Goal: Task Accomplishment & Management: Complete application form

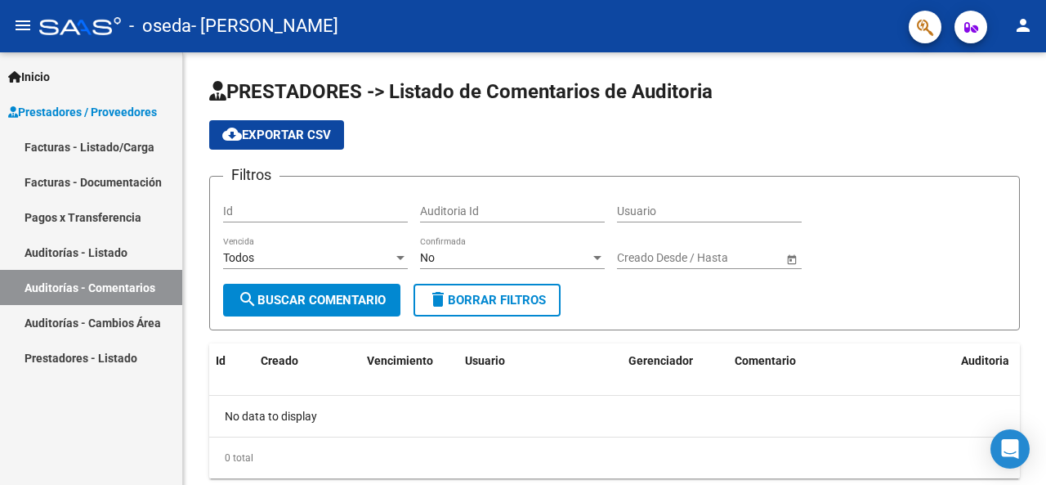
scroll to position [26574, 0]
click at [121, 145] on link "Facturas - Listado/Carga" at bounding box center [91, 146] width 182 height 35
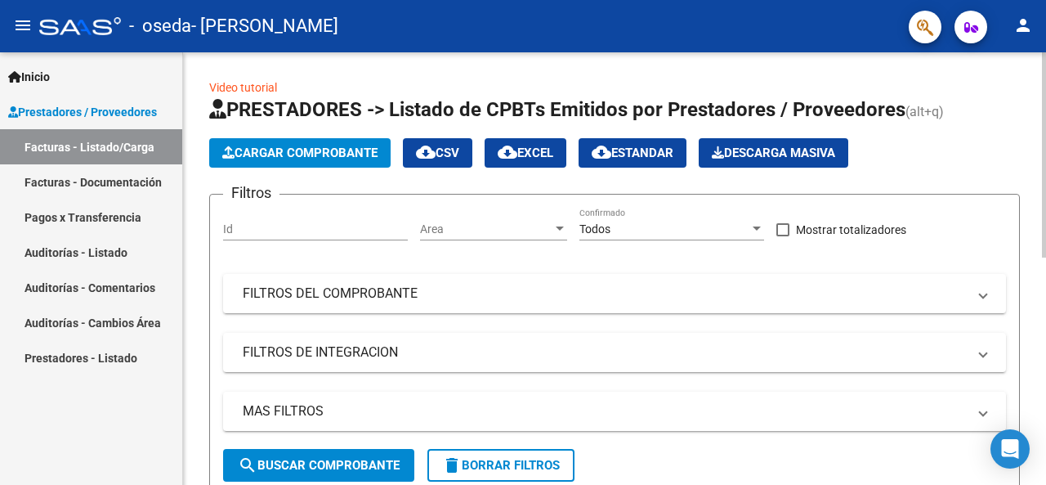
click at [301, 158] on span "Cargar Comprobante" at bounding box center [299, 152] width 155 height 15
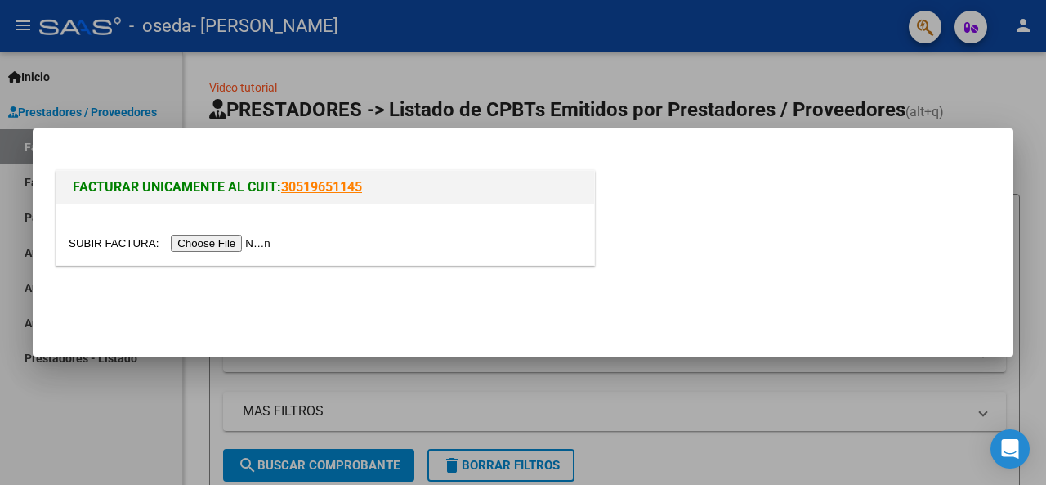
click at [206, 243] on input "file" at bounding box center [172, 243] width 207 height 17
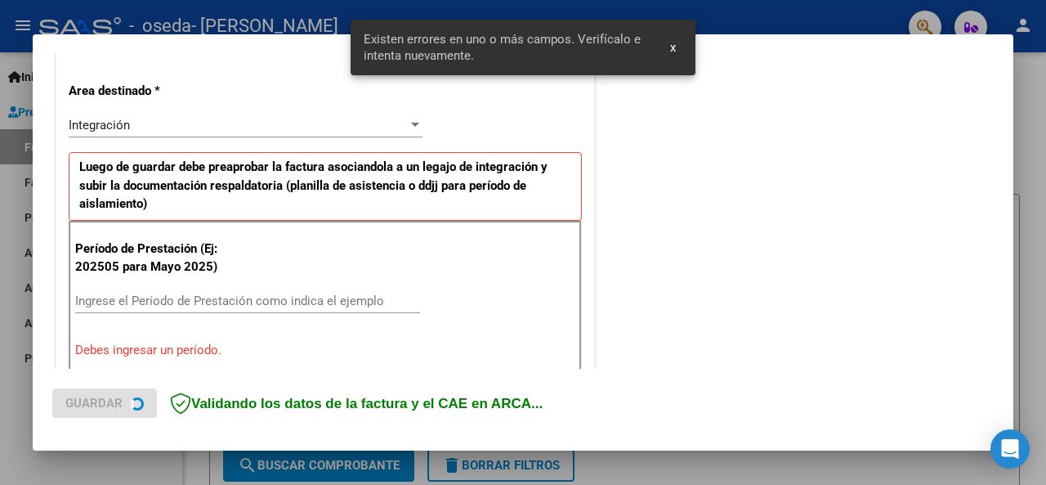
scroll to position [396, 0]
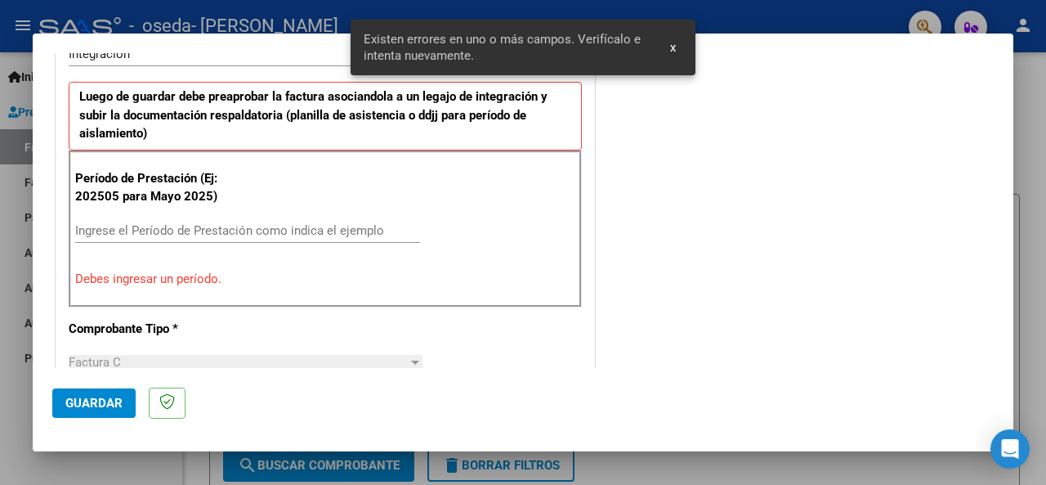
click at [172, 230] on input "Ingrese el Período de Prestación como indica el ejemplo" at bounding box center [247, 230] width 345 height 15
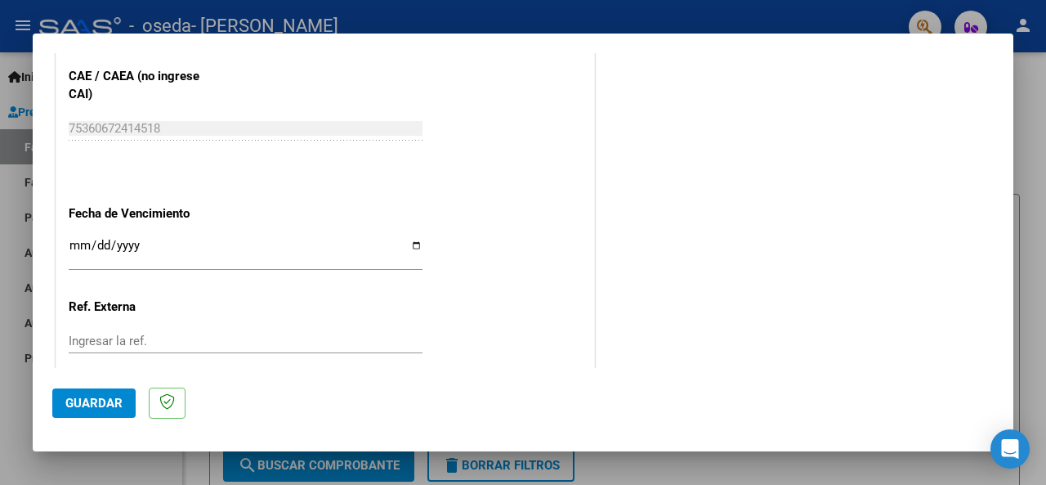
scroll to position [1081, 0]
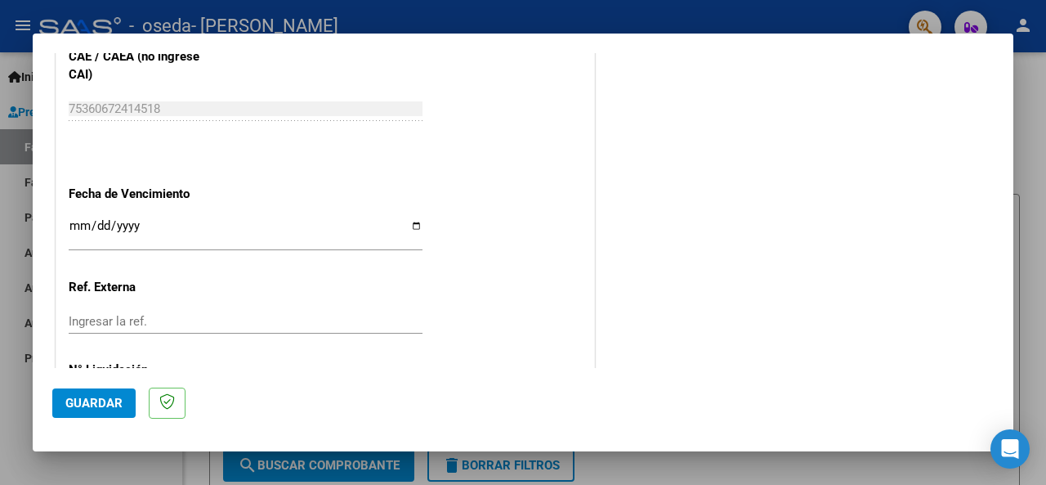
type input "202508"
click at [408, 223] on input "Ingresar la fecha" at bounding box center [246, 232] width 354 height 26
type input "[DATE]"
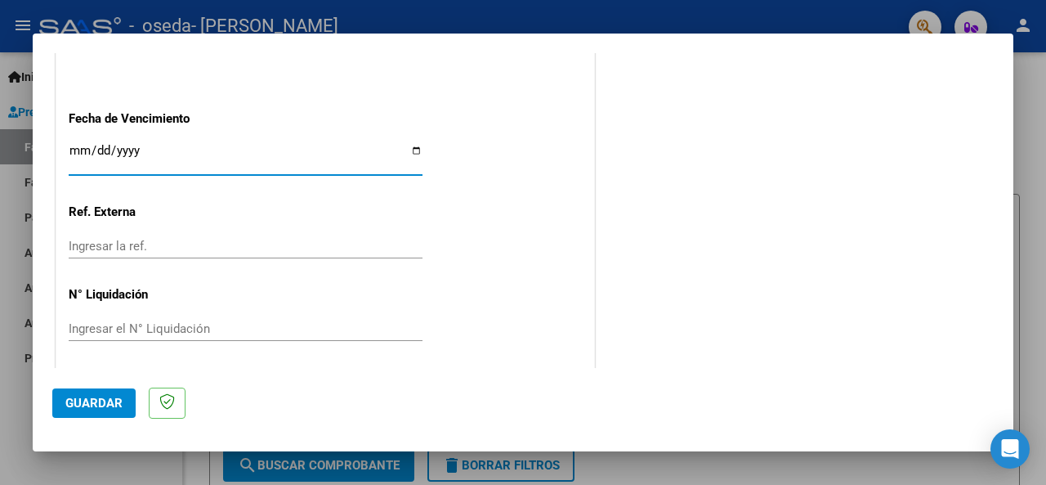
click at [327, 244] on input "Ingresar la ref." at bounding box center [246, 246] width 354 height 15
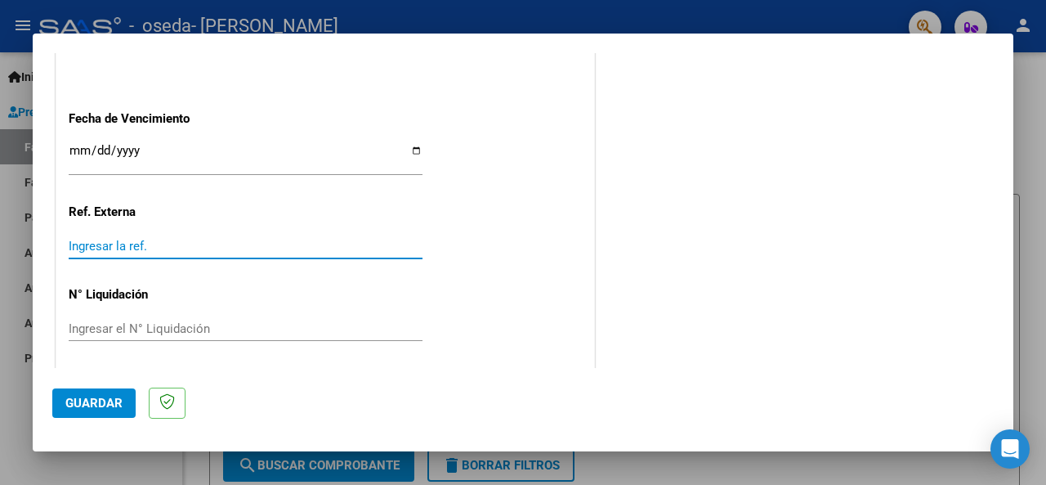
click at [107, 398] on span "Guardar" at bounding box center [93, 403] width 57 height 15
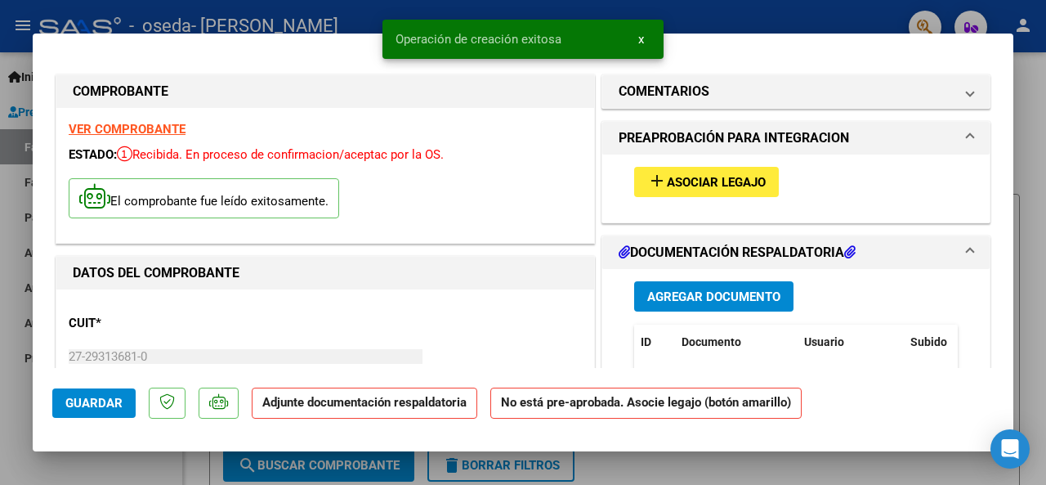
scroll to position [82, 0]
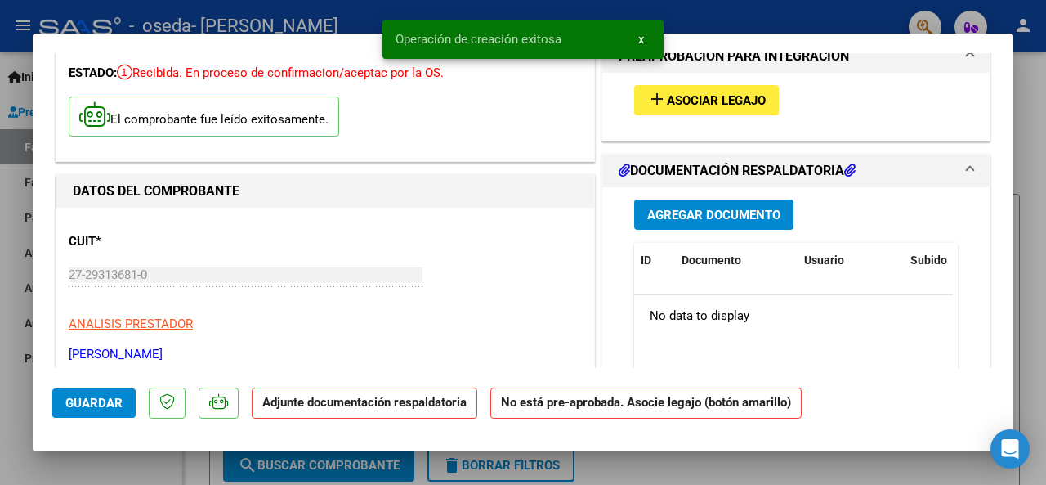
click at [713, 217] on span "Agregar Documento" at bounding box center [713, 215] width 133 height 15
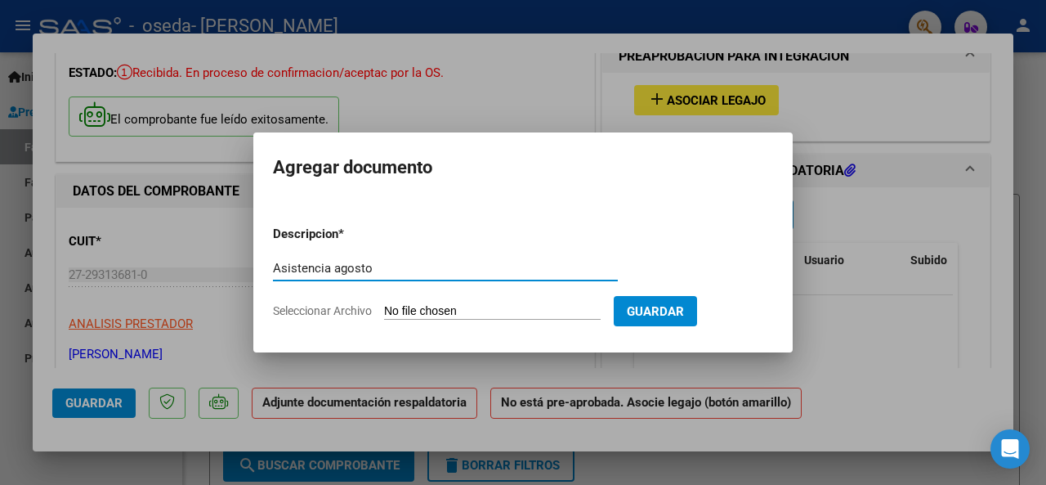
type input "Asistencia agosto"
click at [546, 310] on input "Seleccionar Archivo" at bounding box center [492, 312] width 217 height 16
type input "C:\fakepath\[PERSON_NAME] Asistencia agosto .pdf"
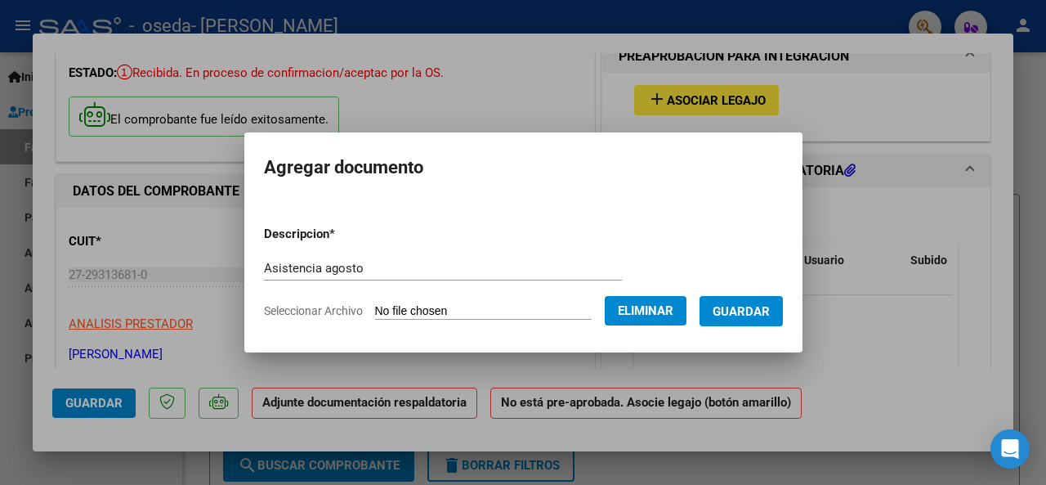
click at [754, 319] on button "Guardar" at bounding box center [741, 311] width 83 height 30
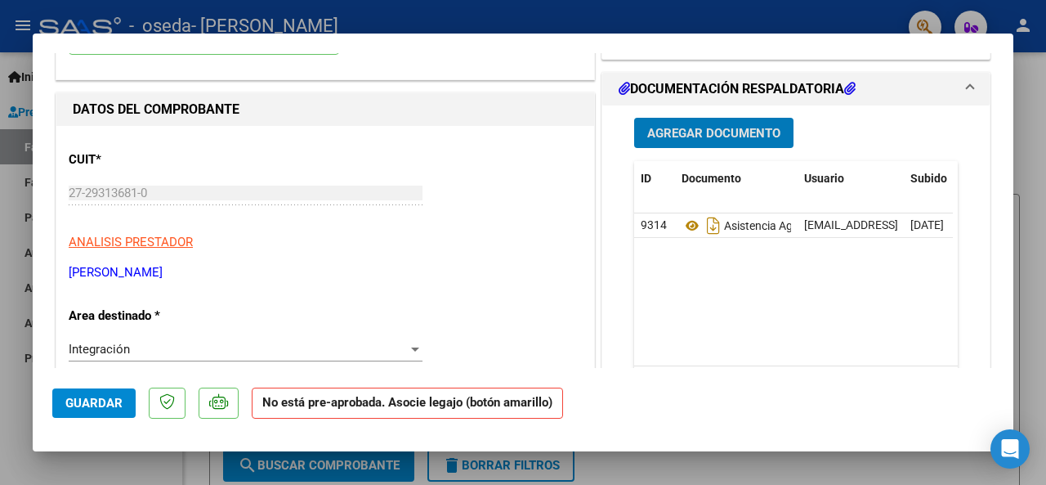
scroll to position [0, 0]
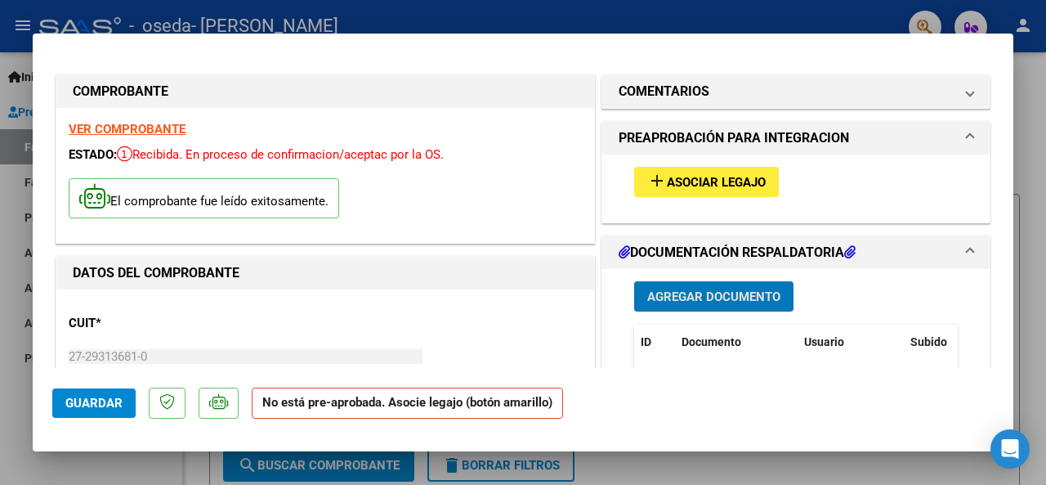
click at [709, 189] on button "add Asociar Legajo" at bounding box center [706, 182] width 145 height 30
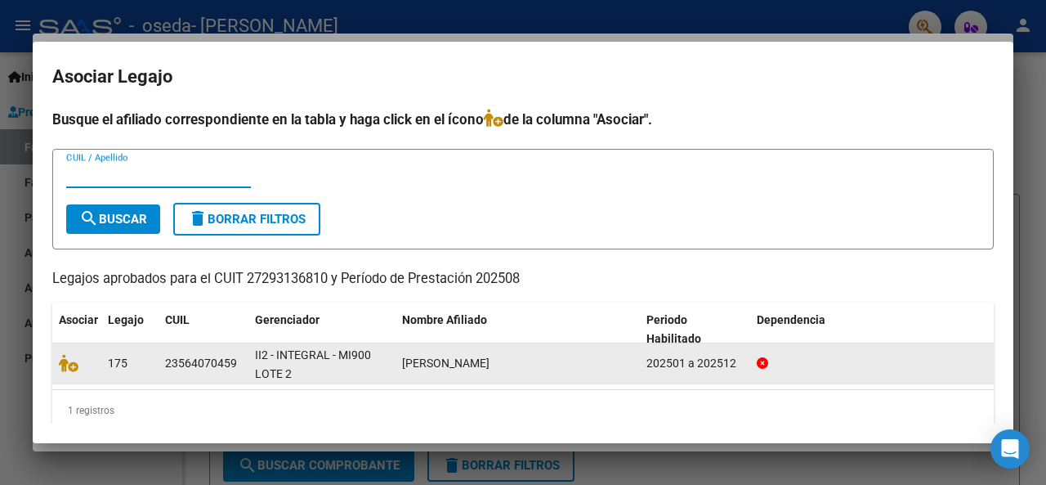
click at [69, 359] on icon at bounding box center [69, 363] width 20 height 18
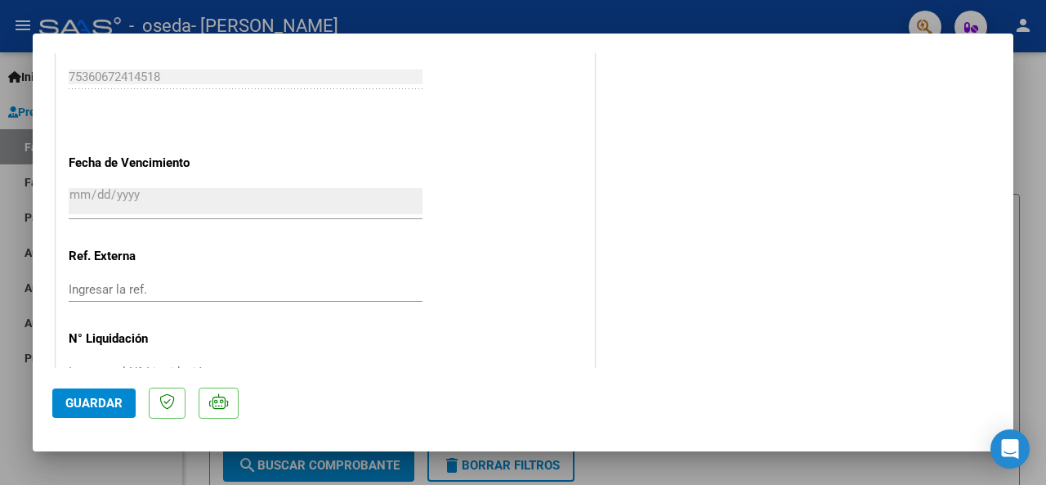
scroll to position [1162, 0]
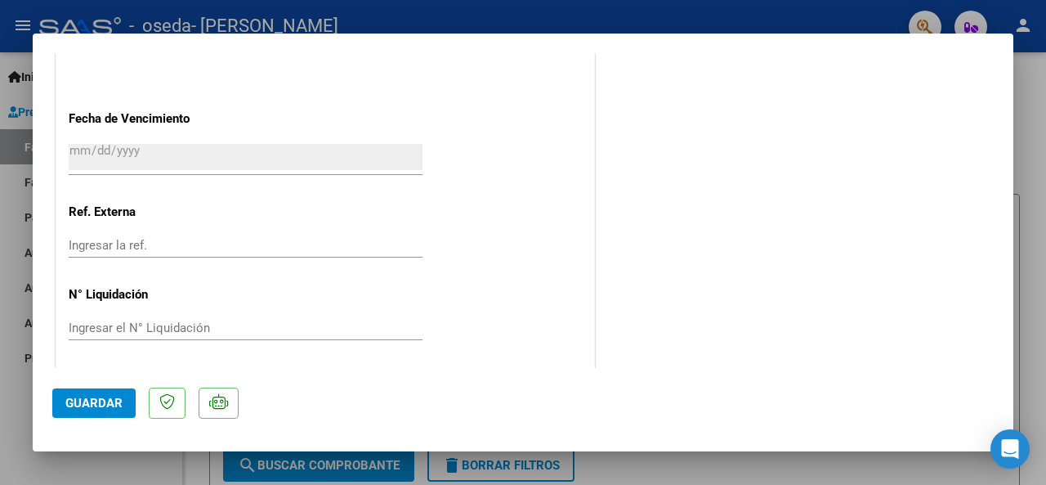
click at [94, 408] on span "Guardar" at bounding box center [93, 403] width 57 height 15
click at [105, 398] on span "Guardar" at bounding box center [93, 403] width 57 height 15
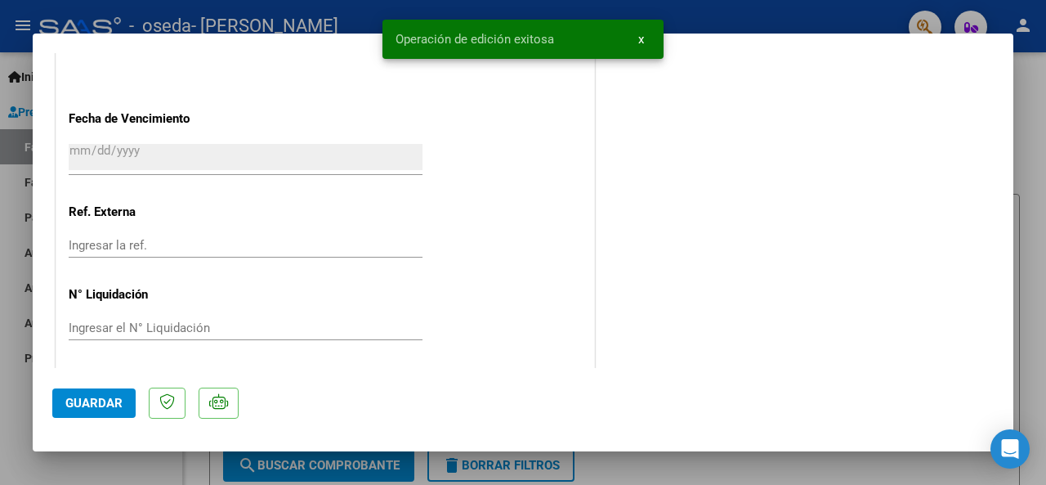
click at [641, 35] on span "x" at bounding box center [641, 39] width 6 height 15
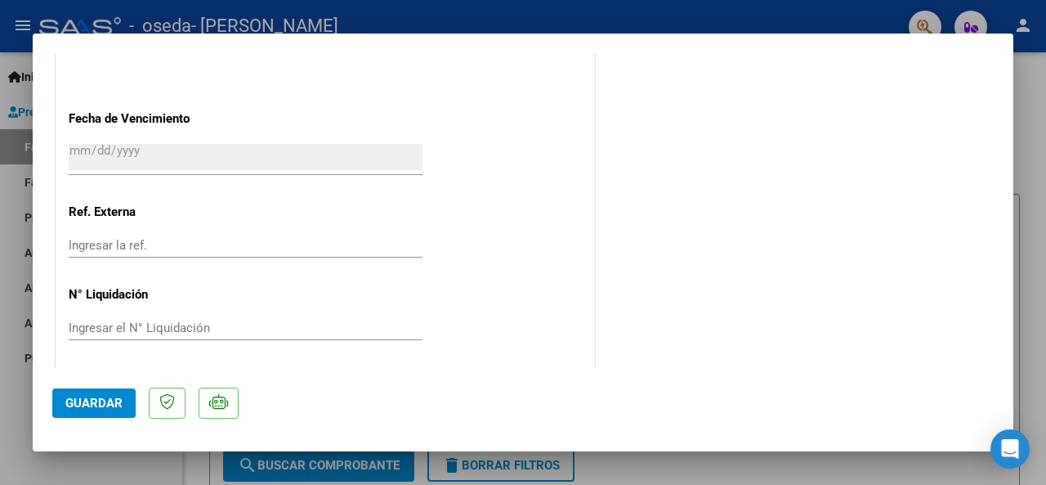
click at [11, 60] on div at bounding box center [523, 242] width 1046 height 485
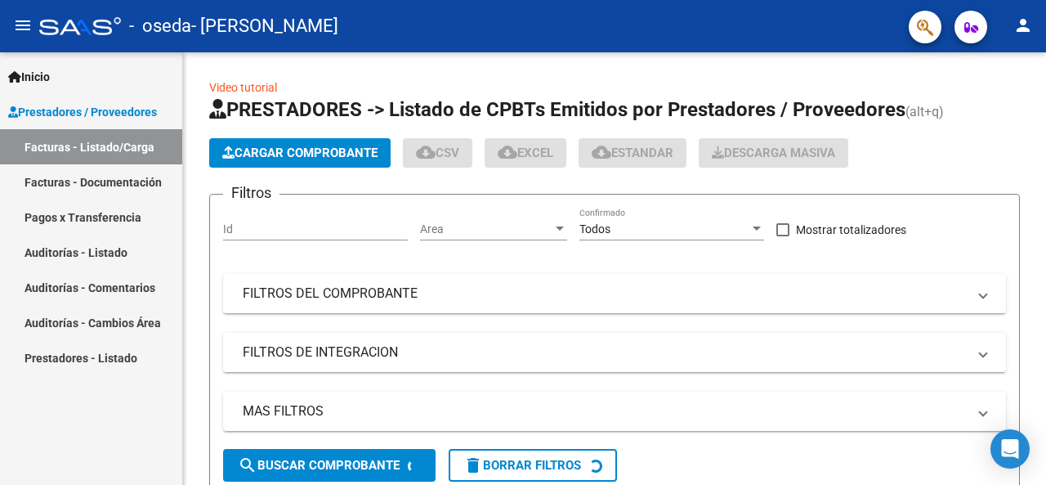
click at [42, 72] on span "Inicio" at bounding box center [29, 77] width 42 height 18
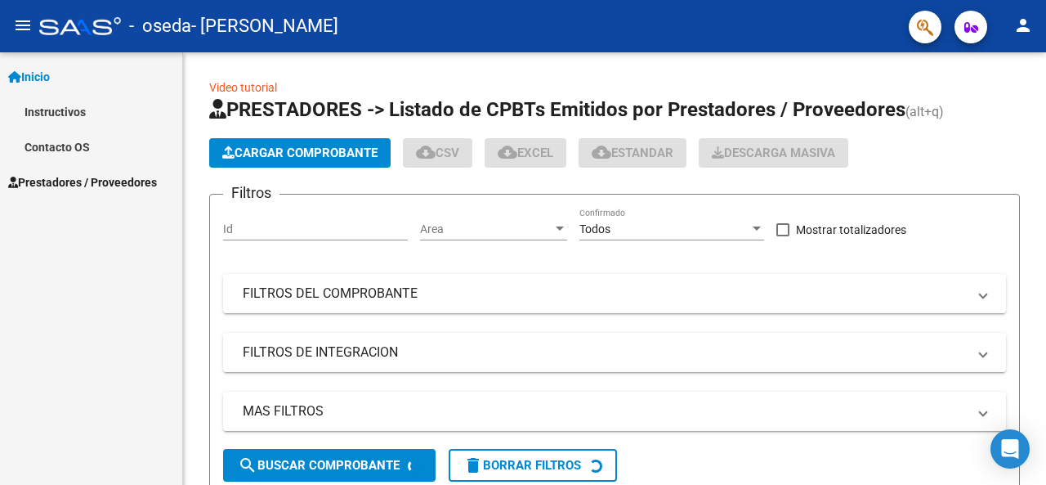
click at [42, 72] on span "Inicio" at bounding box center [29, 77] width 42 height 18
